Goal: Task Accomplishment & Management: Complete application form

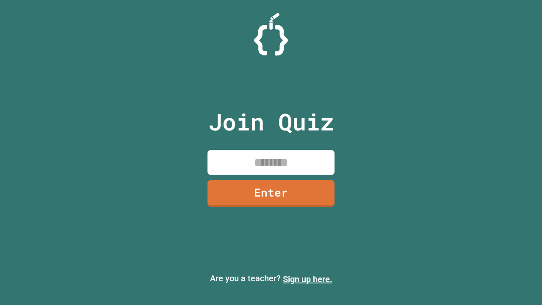
click at [308, 279] on link "Sign up here." at bounding box center [308, 279] width 50 height 10
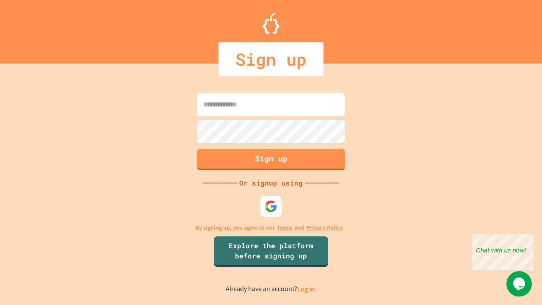
click at [308, 289] on link "Log in." at bounding box center [306, 289] width 19 height 9
